Goal: Transaction & Acquisition: Download file/media

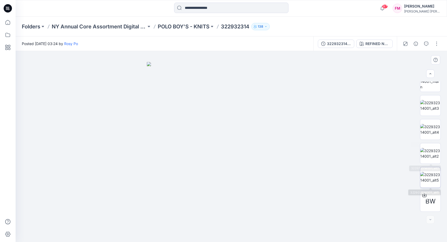
scroll to position [58, 0]
click at [426, 194] on icon at bounding box center [424, 195] width 4 height 4
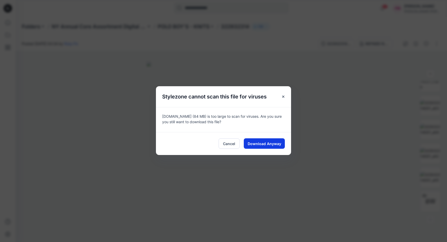
click at [280, 141] on span "Download Anyway" at bounding box center [265, 143] width 34 height 5
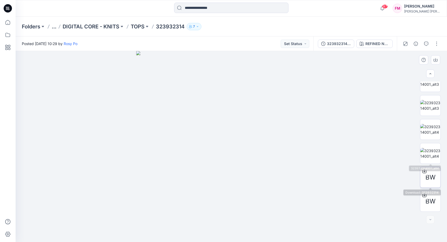
scroll to position [250, 0]
click at [425, 171] on icon at bounding box center [424, 171] width 4 height 4
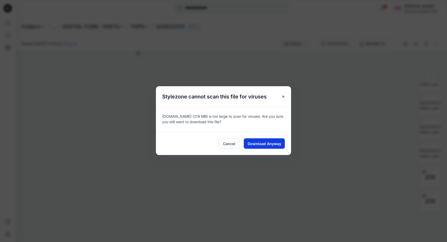
click at [276, 140] on button "Download Anyway" at bounding box center [264, 143] width 41 height 10
